Goal: Navigation & Orientation: Understand site structure

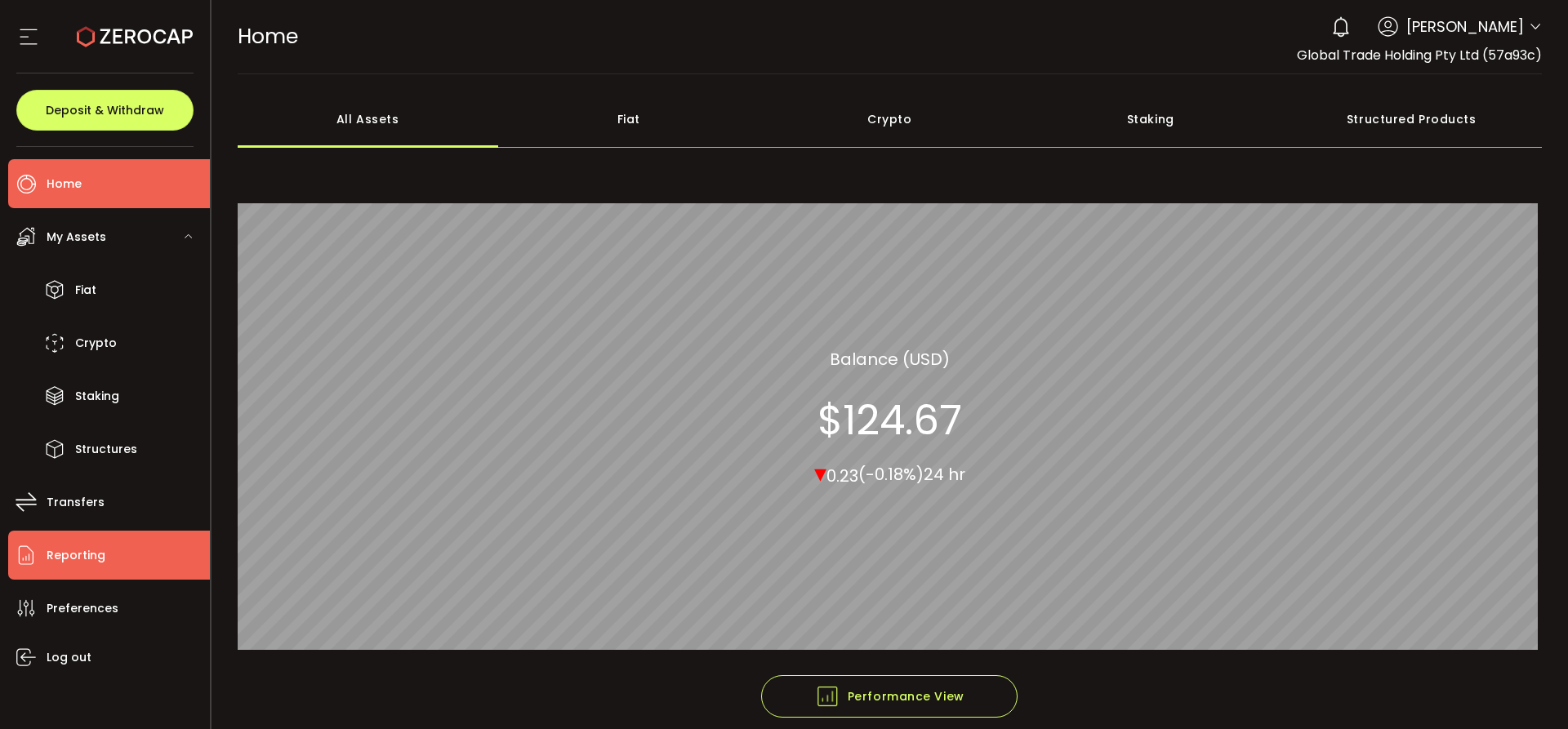
click at [92, 560] on span "Reporting" at bounding box center [76, 556] width 59 height 24
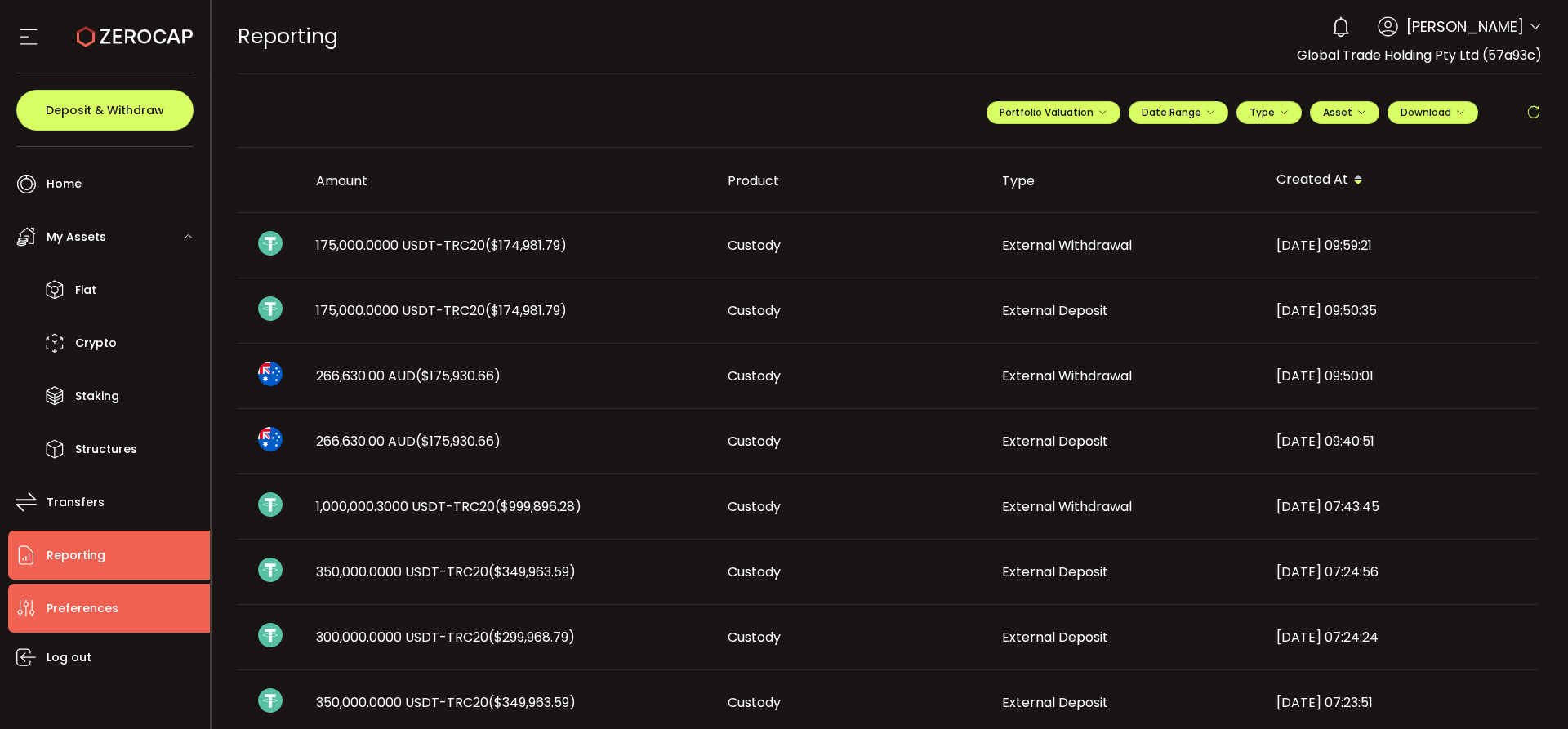
click at [76, 602] on span "Preferences" at bounding box center [83, 609] width 72 height 24
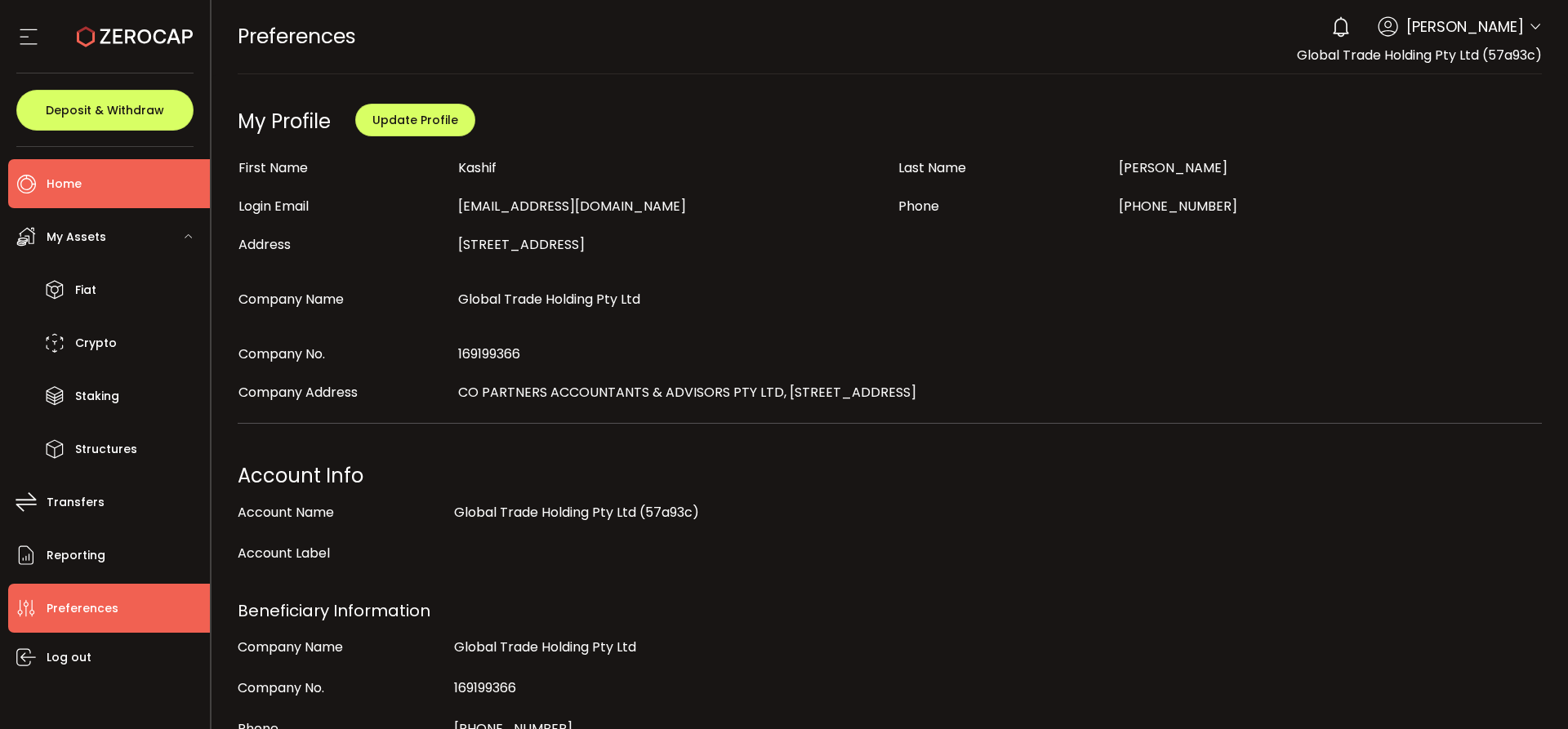
click at [58, 181] on span "Home" at bounding box center [64, 184] width 35 height 24
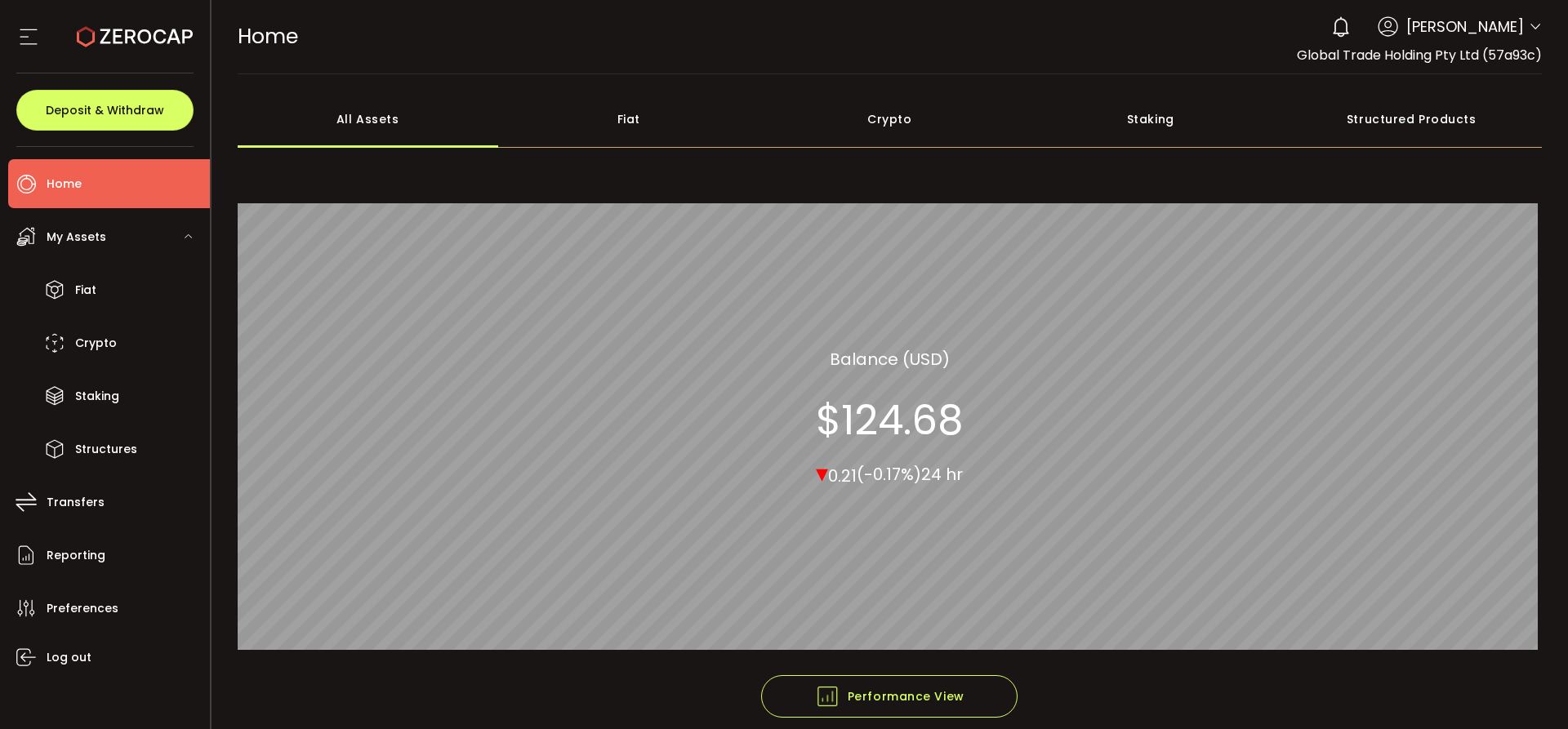
click at [87, 239] on span "My Assets" at bounding box center [77, 237] width 60 height 24
click at [85, 249] on div "My Assets" at bounding box center [109, 236] width 202 height 49
click at [91, 277] on li "Fiat" at bounding box center [109, 289] width 202 height 49
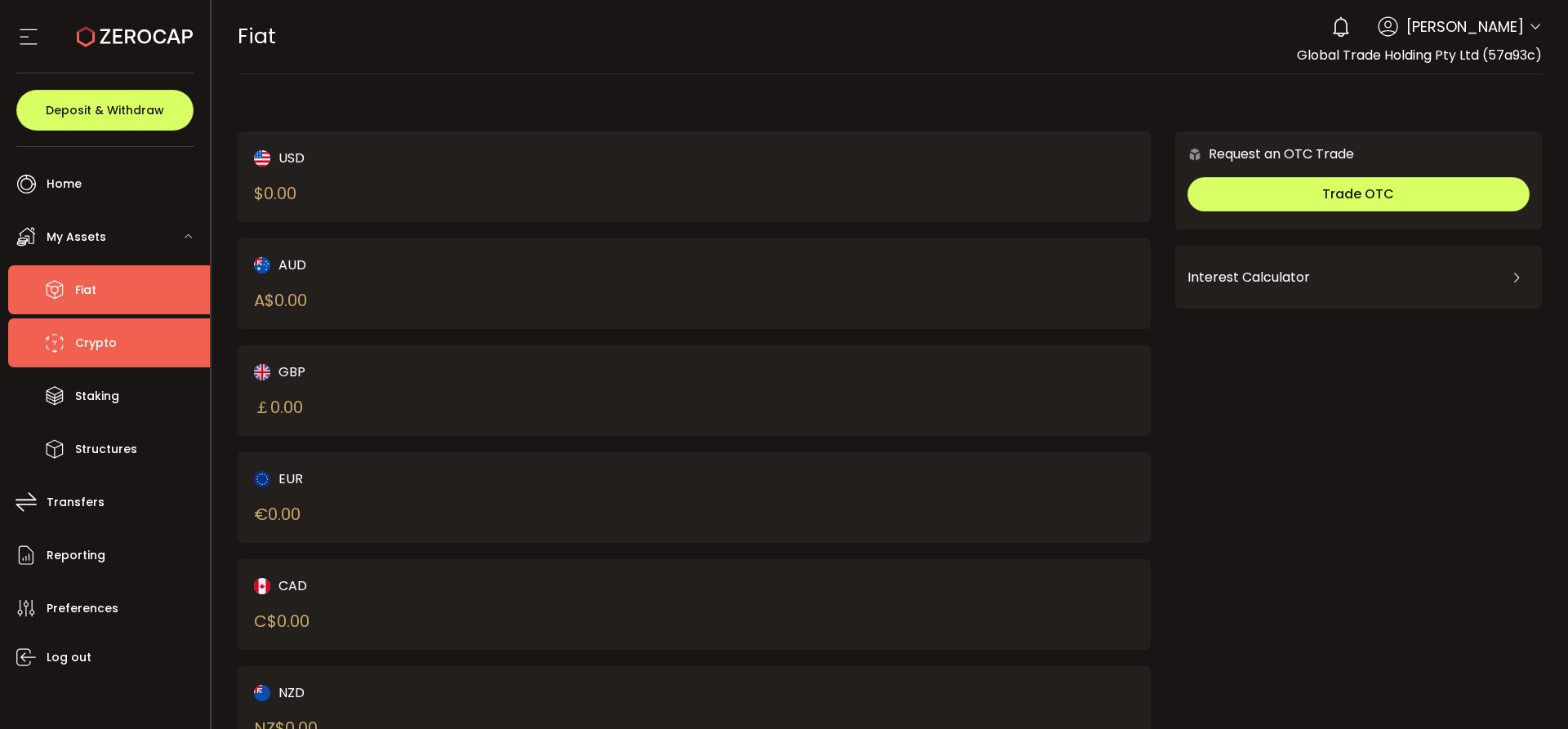
click at [98, 352] on span "Crypto" at bounding box center [96, 344] width 42 height 24
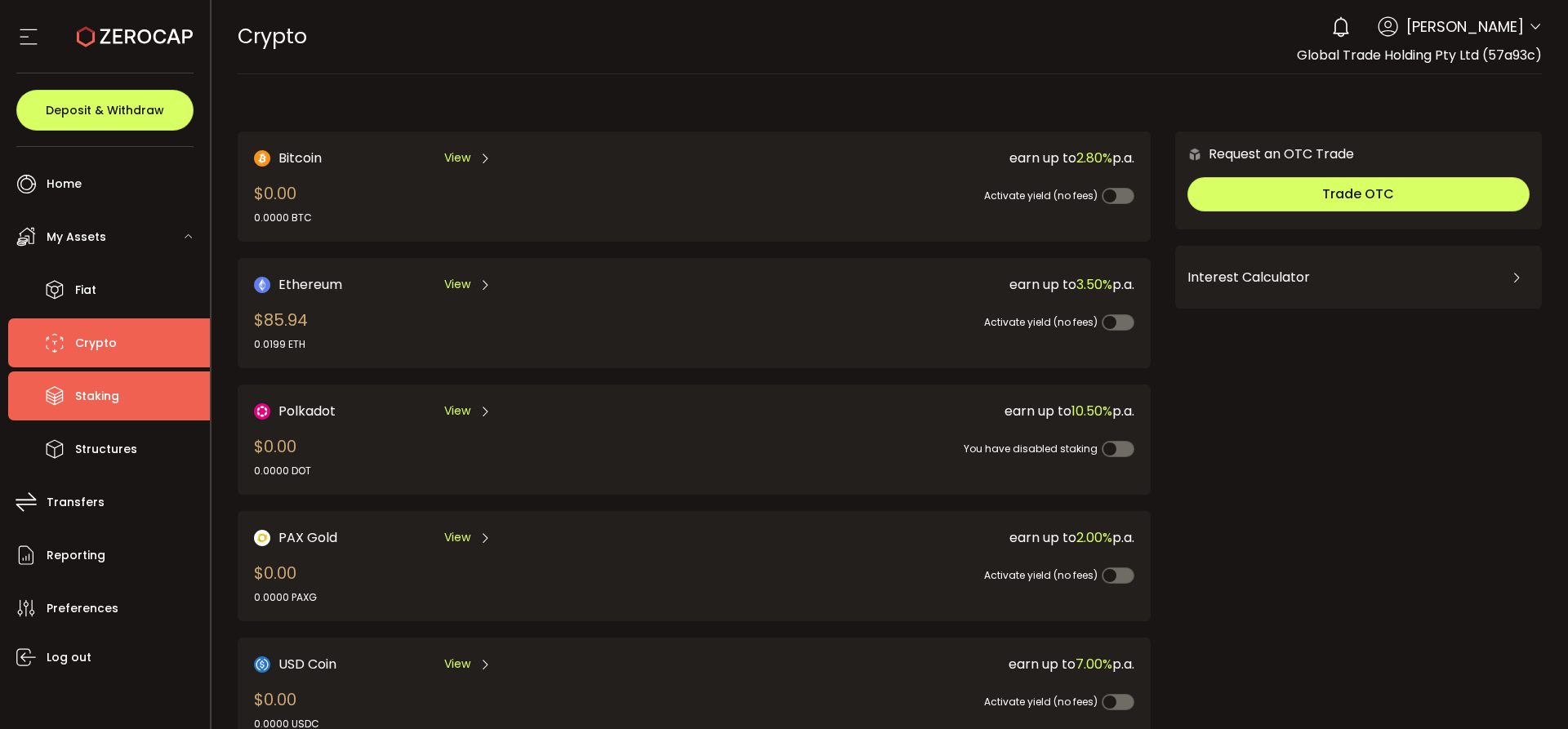
click at [103, 395] on span "Staking" at bounding box center [97, 397] width 44 height 24
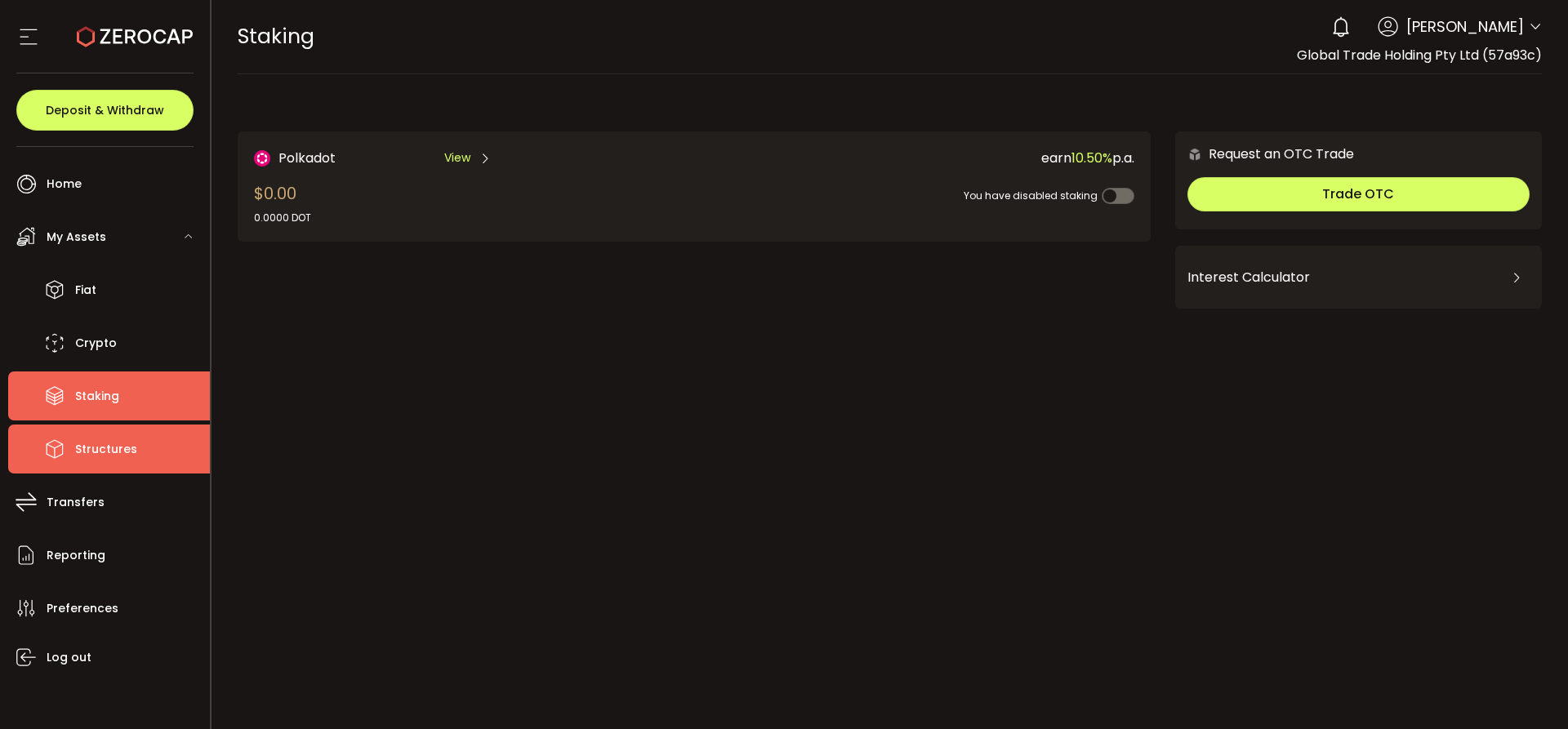
click at [109, 445] on span "Structures" at bounding box center [106, 450] width 62 height 24
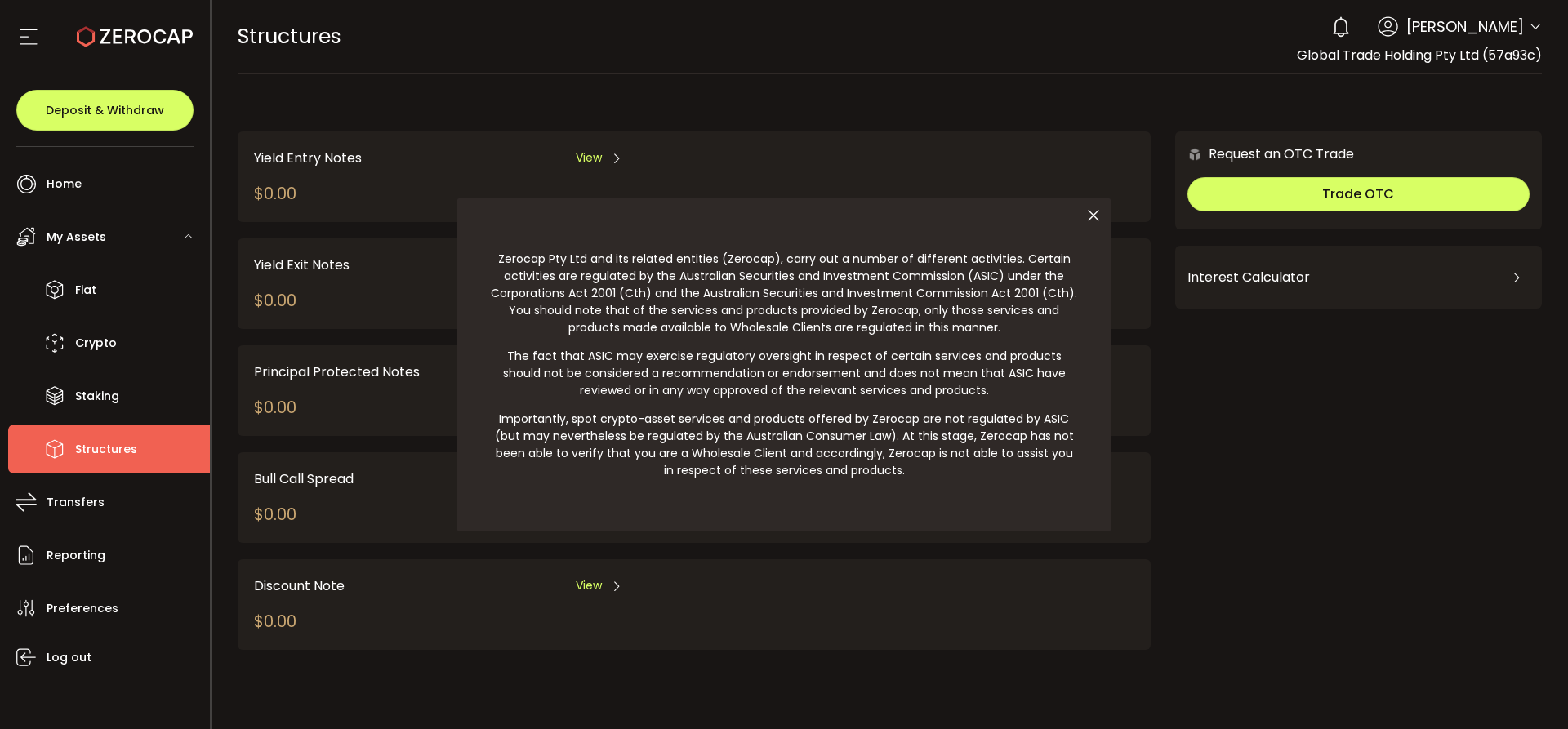
click at [94, 501] on div at bounding box center [784, 364] width 1568 height 729
click at [1092, 229] on icon at bounding box center [1094, 216] width 34 height 34
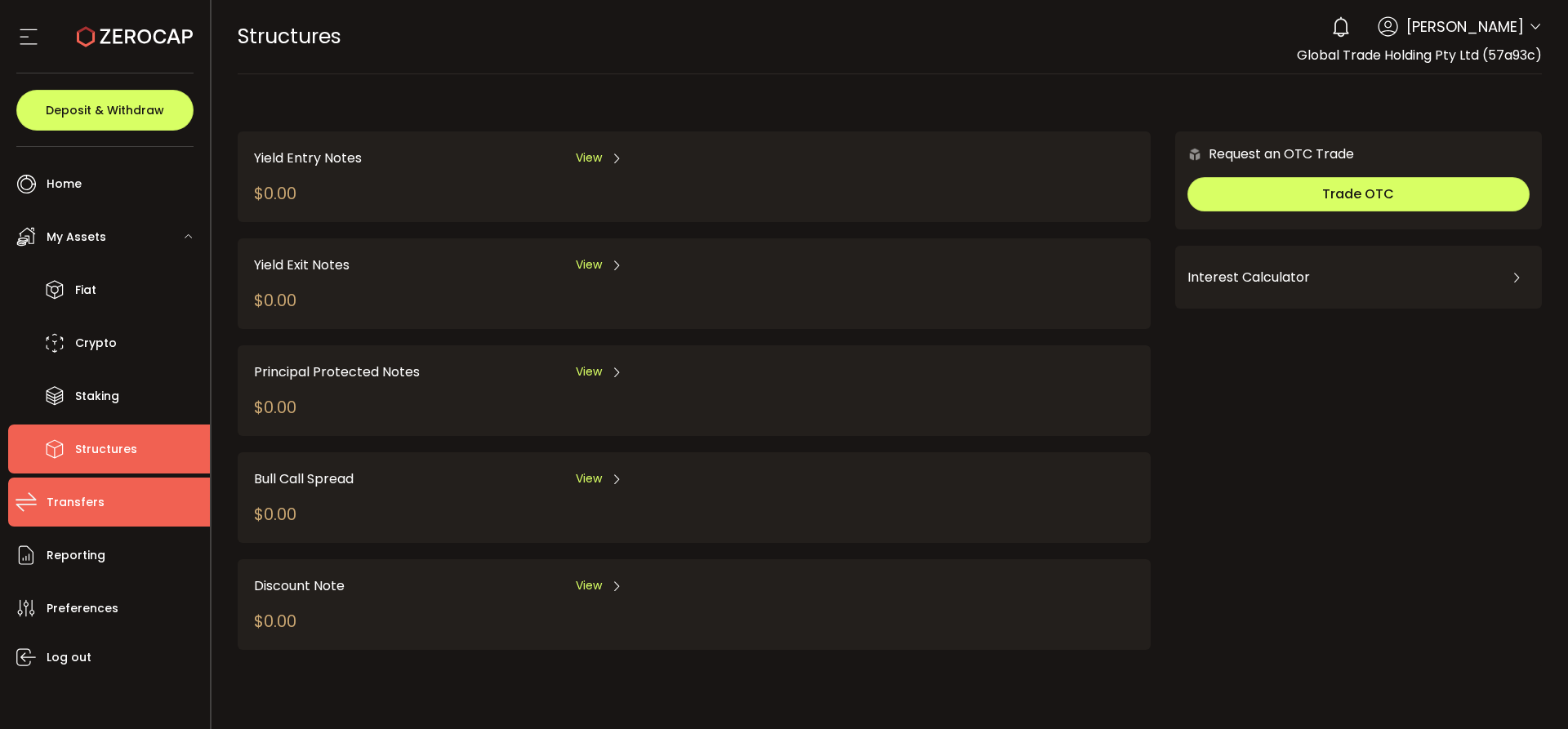
click at [132, 488] on li "Transfers" at bounding box center [109, 502] width 202 height 49
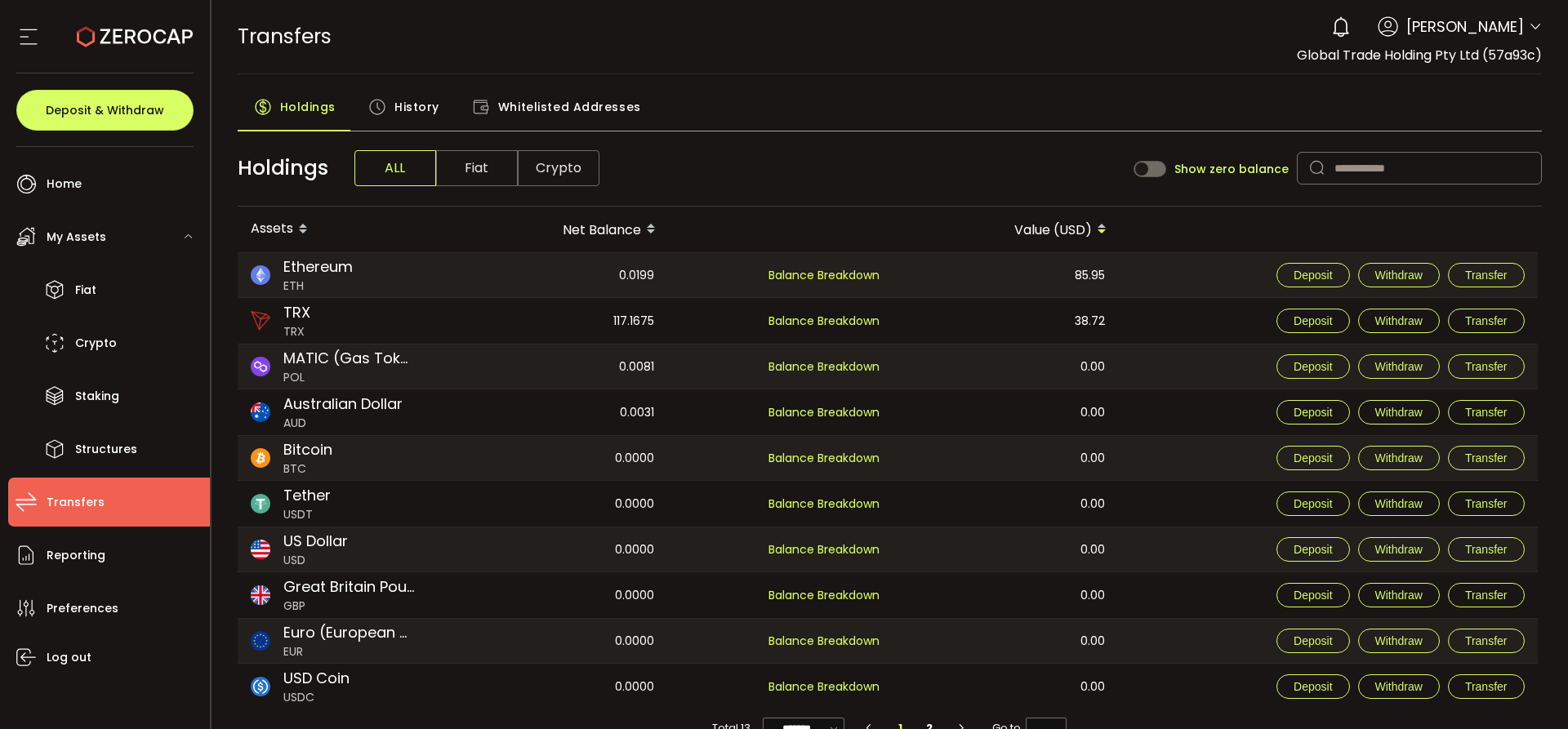
scroll to position [35, 0]
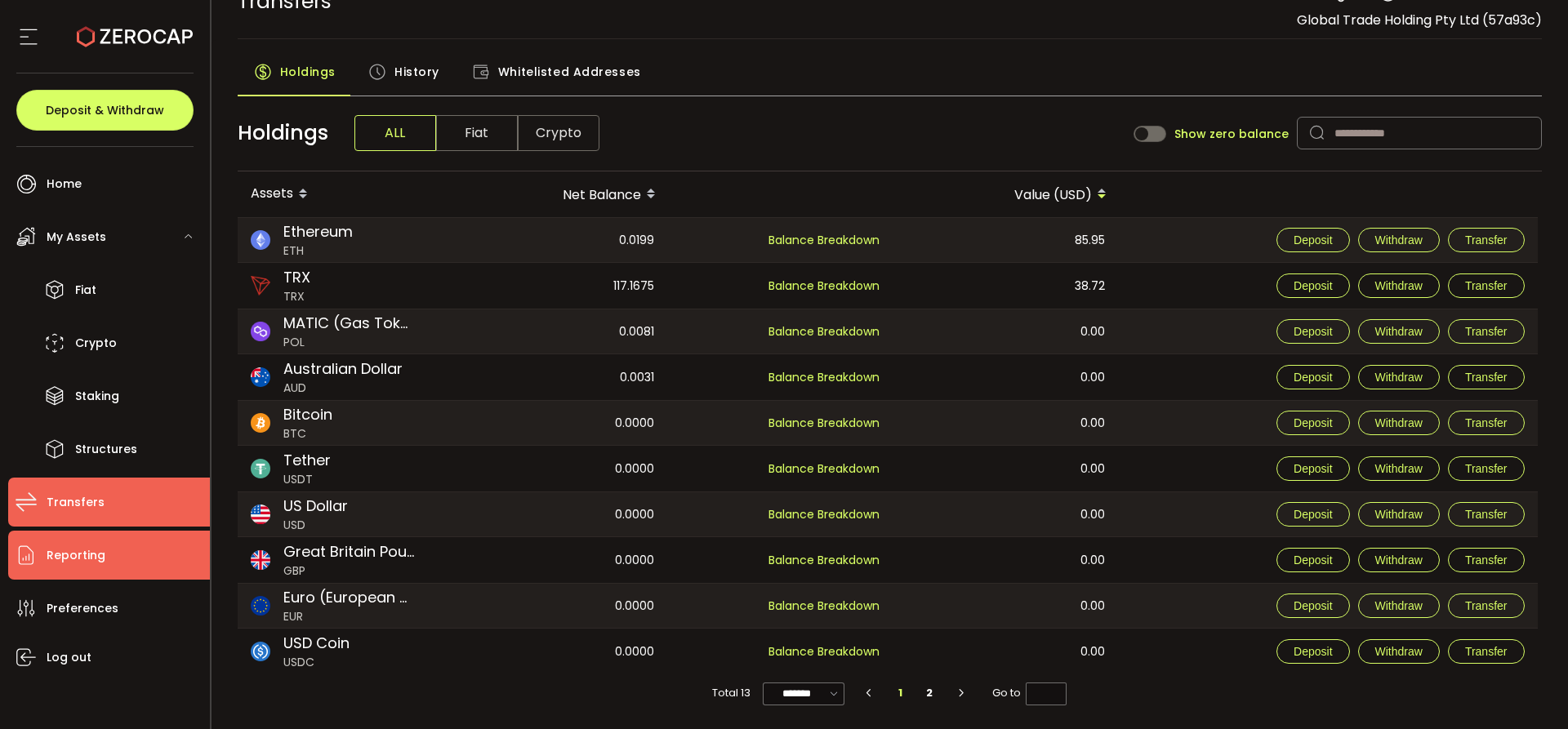
click at [77, 558] on span "Reporting" at bounding box center [76, 556] width 59 height 24
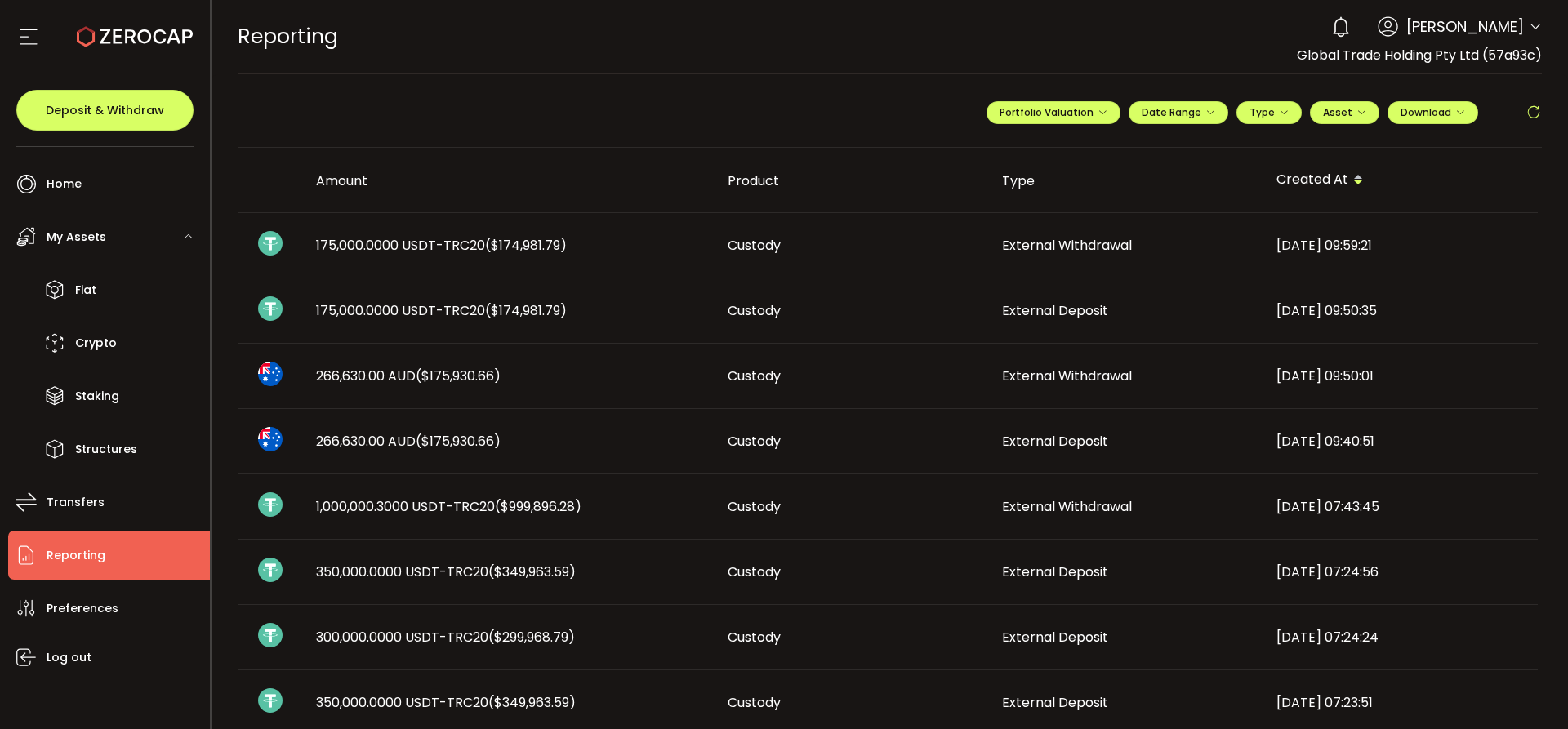
scroll to position [4, 0]
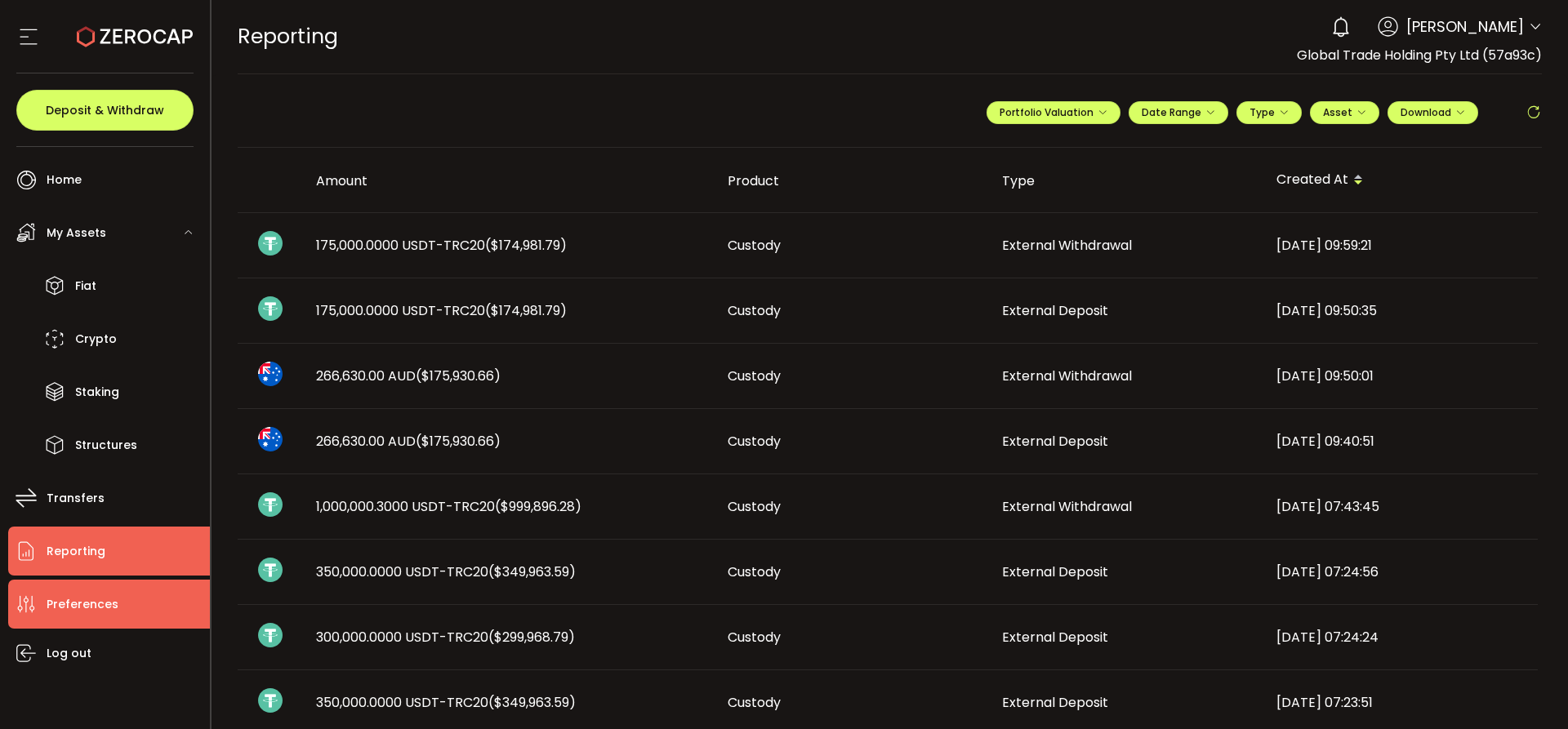
click at [60, 602] on span "Preferences" at bounding box center [83, 605] width 72 height 24
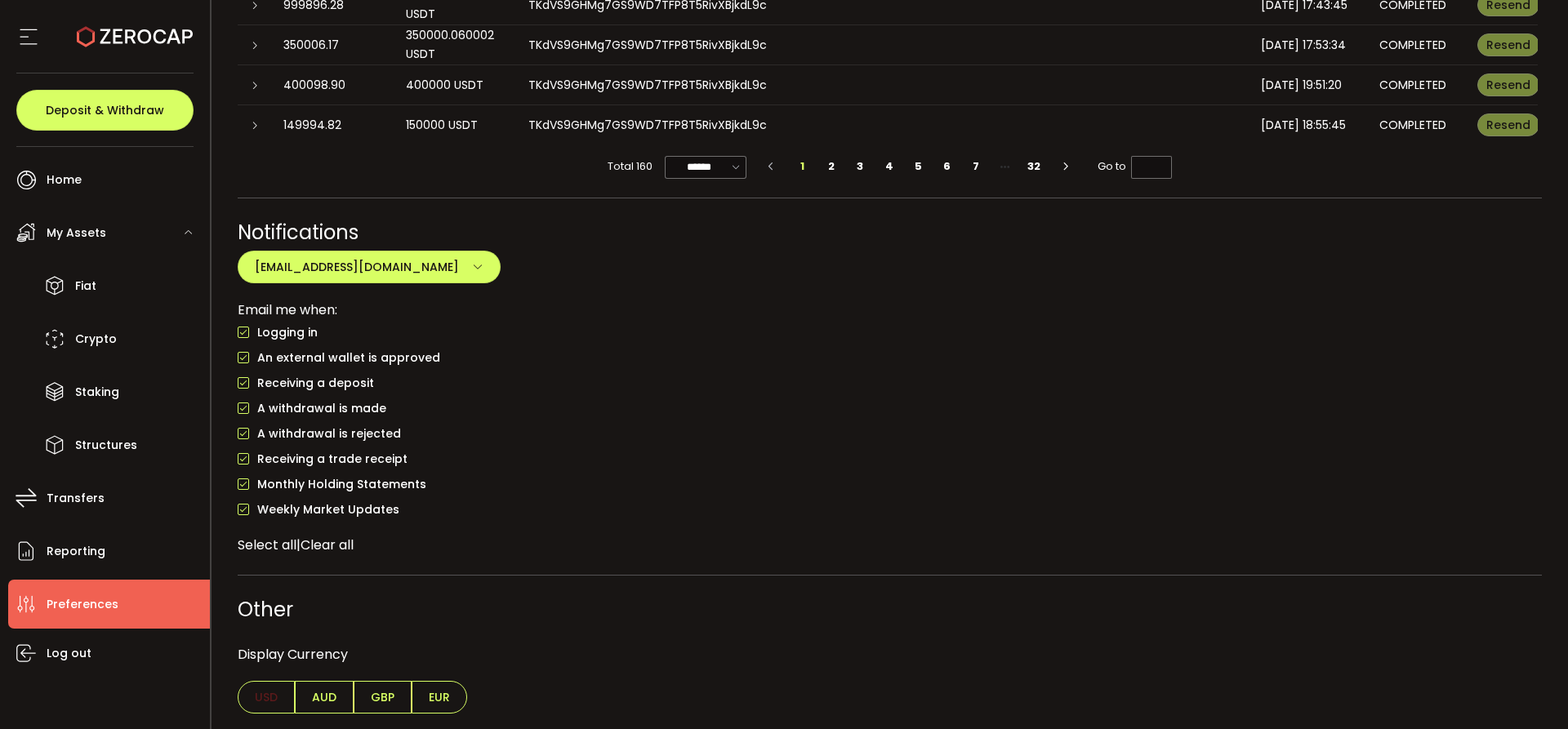
scroll to position [1312, 0]
